Goal: Transaction & Acquisition: Purchase product/service

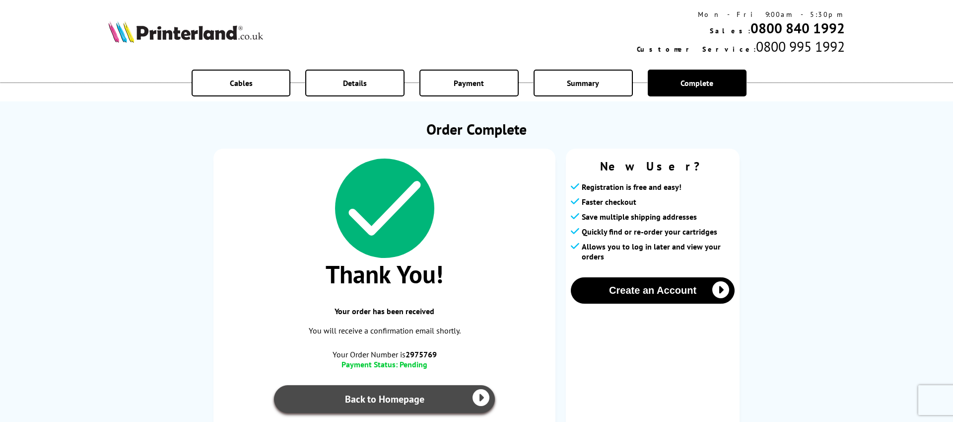
click at [471, 396] on link "Back to Homepage" at bounding box center [384, 399] width 221 height 28
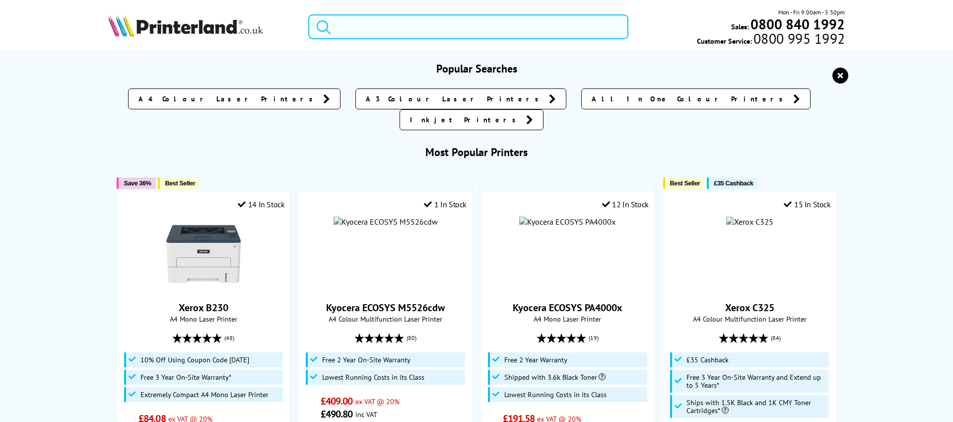
drag, startPoint x: 501, startPoint y: 18, endPoint x: 498, endPoint y: 24, distance: 6.9
click at [501, 18] on input "search" at bounding box center [468, 26] width 320 height 25
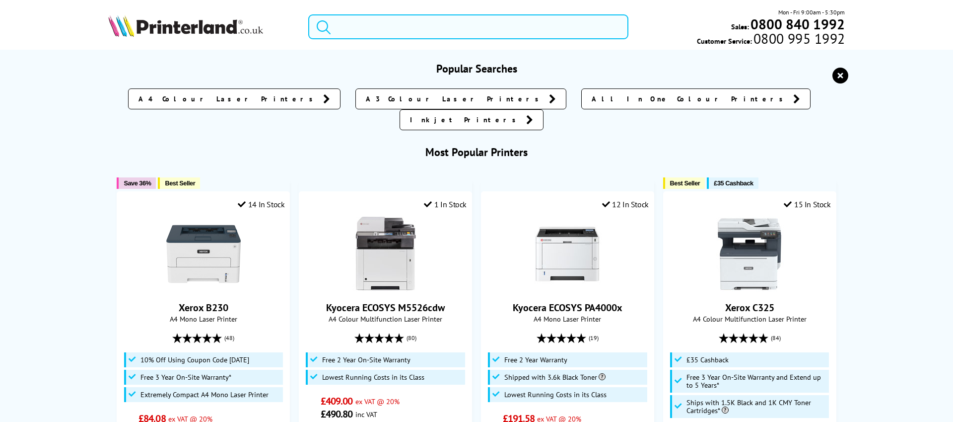
paste input "C11CJ67427VL"
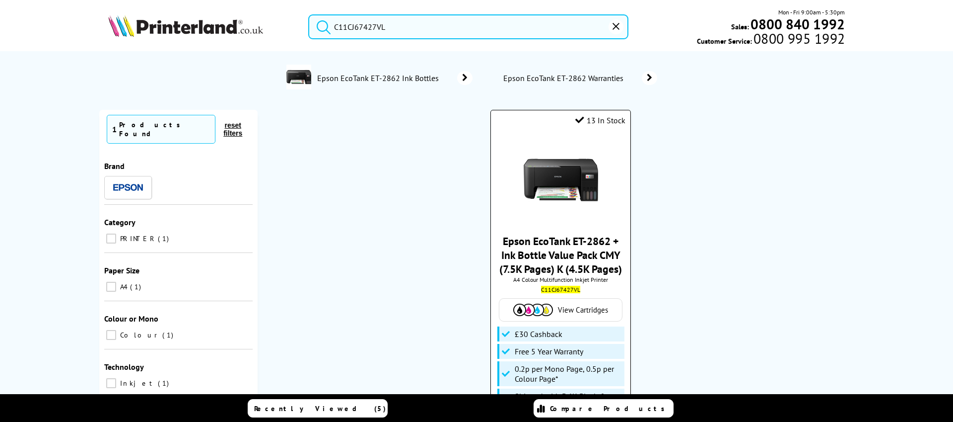
type input "C11CJ67427VL"
click at [573, 253] on link "Epson EcoTank ET-2862 + Ink Bottle Value Pack CMY (7.5K Pages) K (4.5K Pages)" at bounding box center [560, 255] width 123 height 42
